Goal: Navigation & Orientation: Find specific page/section

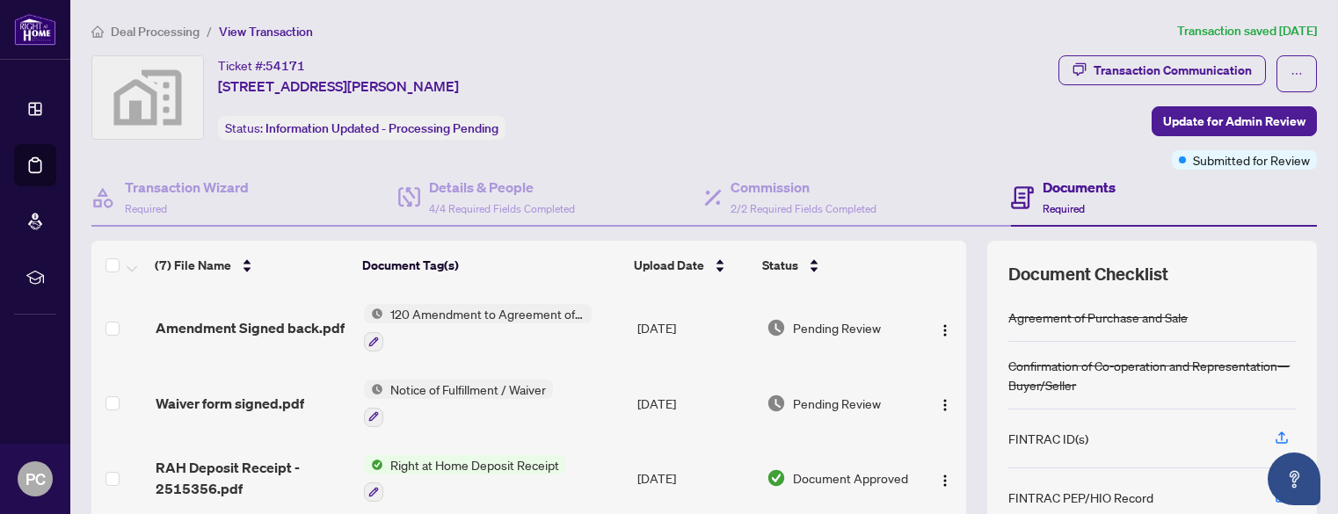
click at [762, 108] on div "Ticket #: 54171 [STREET_ADDRESS][PERSON_NAME] Status: Information Updated - Pro…" at bounding box center [571, 97] width 960 height 84
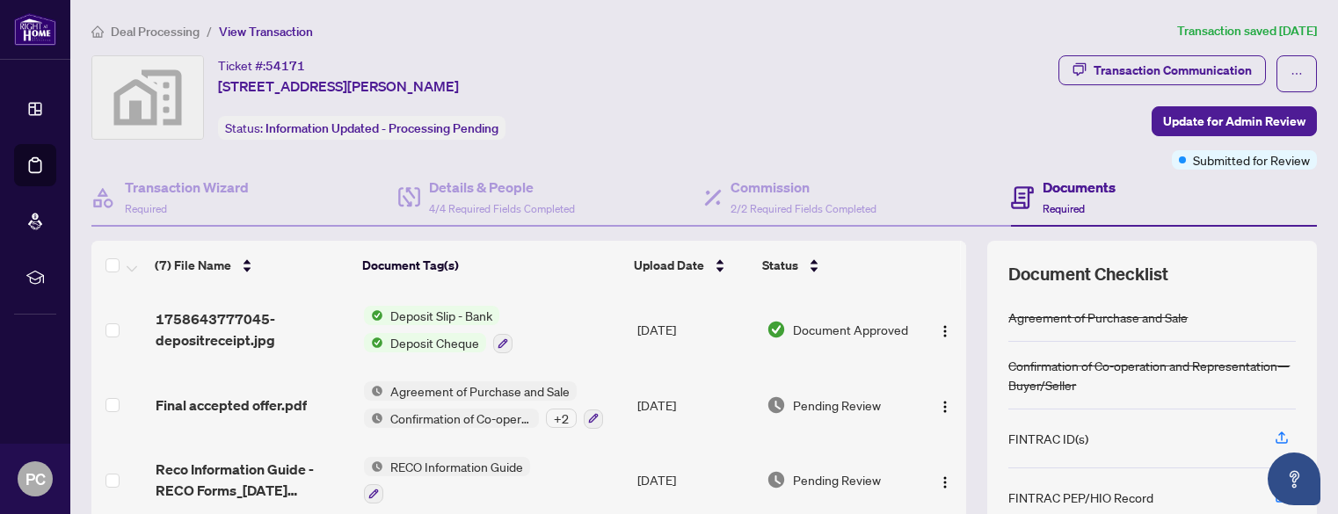
scroll to position [227, 0]
drag, startPoint x: 887, startPoint y: 91, endPoint x: 1037, endPoint y: 93, distance: 150.4
click at [887, 91] on div "Ticket #: 54171 [STREET_ADDRESS][PERSON_NAME] Status: Information Updated - Pro…" at bounding box center [571, 97] width 960 height 84
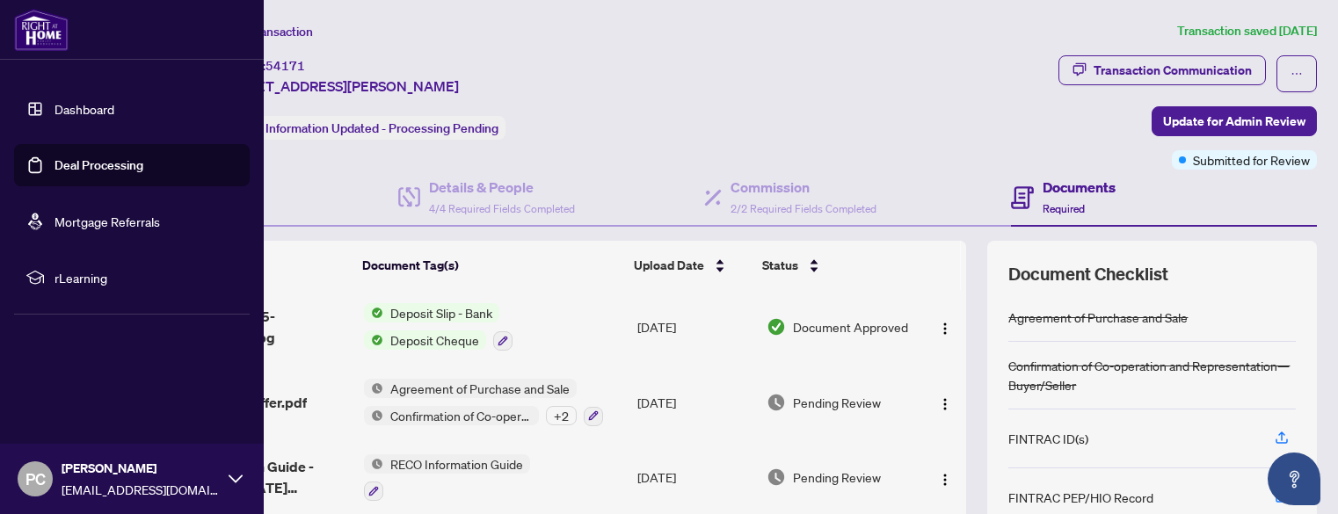
click at [86, 116] on link "Dashboard" at bounding box center [85, 109] width 60 height 16
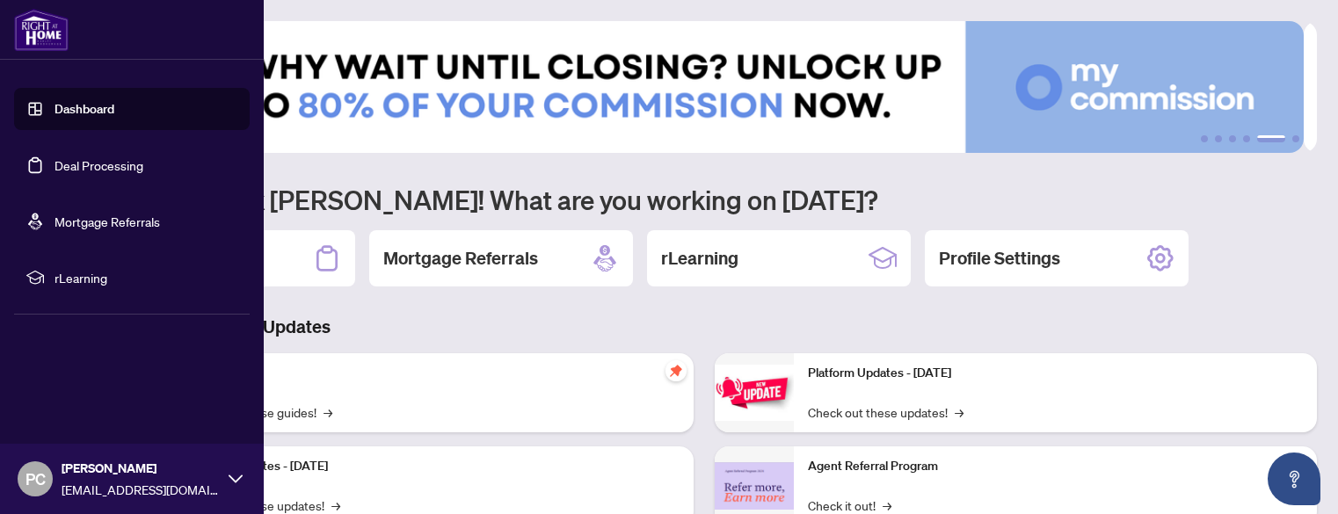
click at [91, 102] on link "Dashboard" at bounding box center [85, 109] width 60 height 16
click at [97, 105] on link "Dashboard" at bounding box center [85, 109] width 60 height 16
click at [133, 171] on link "Deal Processing" at bounding box center [99, 165] width 89 height 16
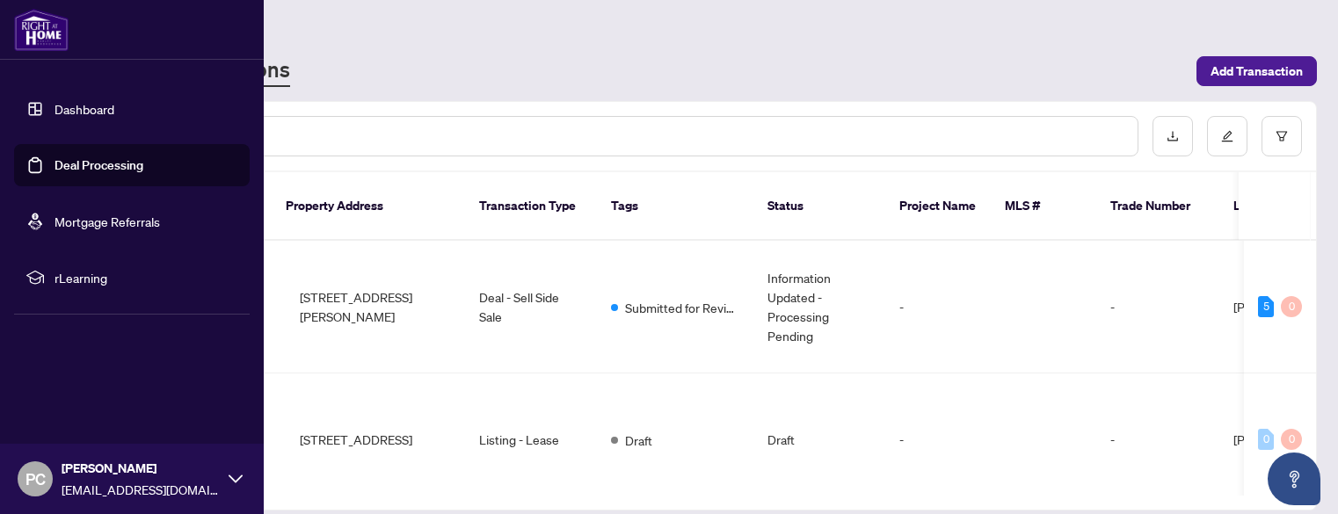
drag, startPoint x: 42, startPoint y: 102, endPoint x: 57, endPoint y: 104, distance: 15.0
click at [55, 102] on link "Dashboard" at bounding box center [85, 109] width 60 height 16
